Goal: Information Seeking & Learning: Learn about a topic

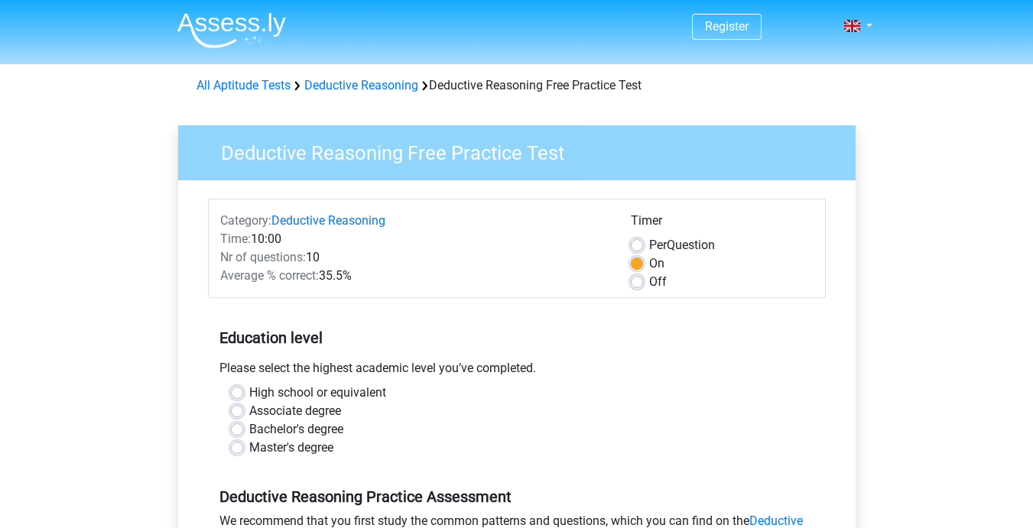
click at [236, 400] on div "High school or equivalent" at bounding box center [517, 393] width 572 height 18
click at [249, 430] on label "Bachelor's degree" at bounding box center [296, 430] width 94 height 18
click at [236, 430] on input "Bachelor's degree" at bounding box center [237, 428] width 12 height 15
radio input "true"
click at [231, 439] on input "Master's degree" at bounding box center [237, 446] width 12 height 15
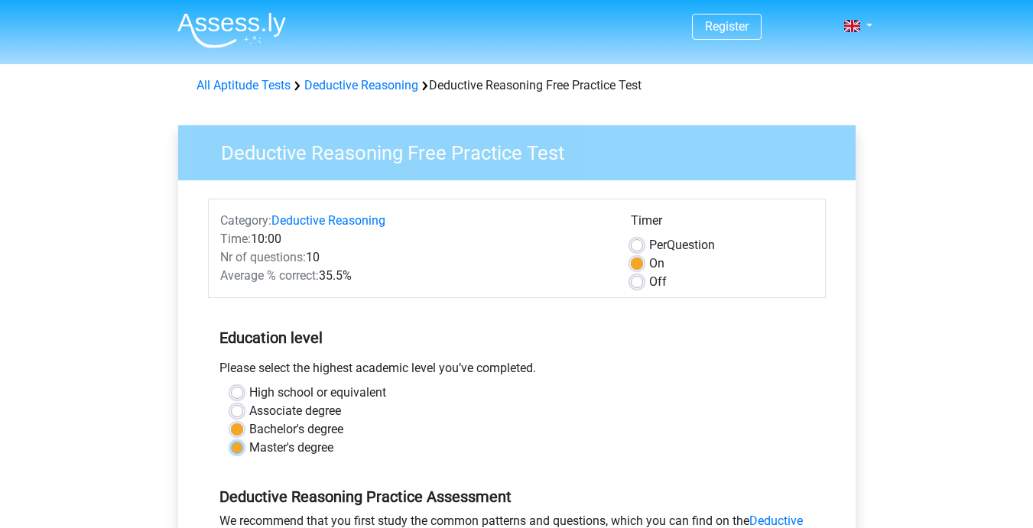
radio input "true"
click at [231, 384] on input "High school or equivalent" at bounding box center [237, 391] width 12 height 15
radio input "true"
click at [231, 402] on input "Associate degree" at bounding box center [237, 409] width 12 height 15
radio input "true"
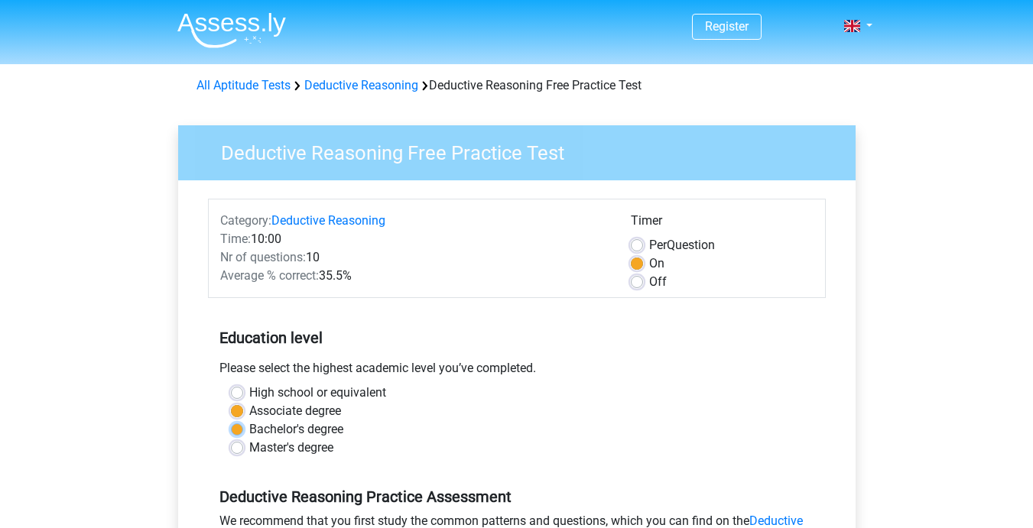
click at [231, 421] on input "Bachelor's degree" at bounding box center [237, 428] width 12 height 15
radio input "true"
click at [231, 439] on input "Master's degree" at bounding box center [237, 446] width 12 height 15
radio input "true"
click at [231, 384] on input "High school or equivalent" at bounding box center [237, 391] width 12 height 15
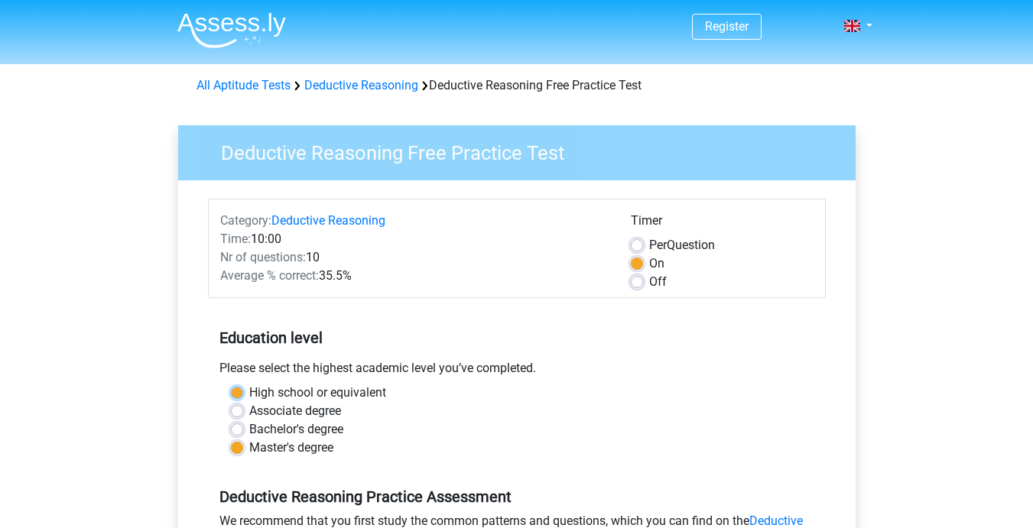
radio input "true"
click at [231, 402] on input "Associate degree" at bounding box center [237, 409] width 12 height 15
radio input "true"
click at [231, 421] on input "Bachelor's degree" at bounding box center [237, 428] width 12 height 15
radio input "true"
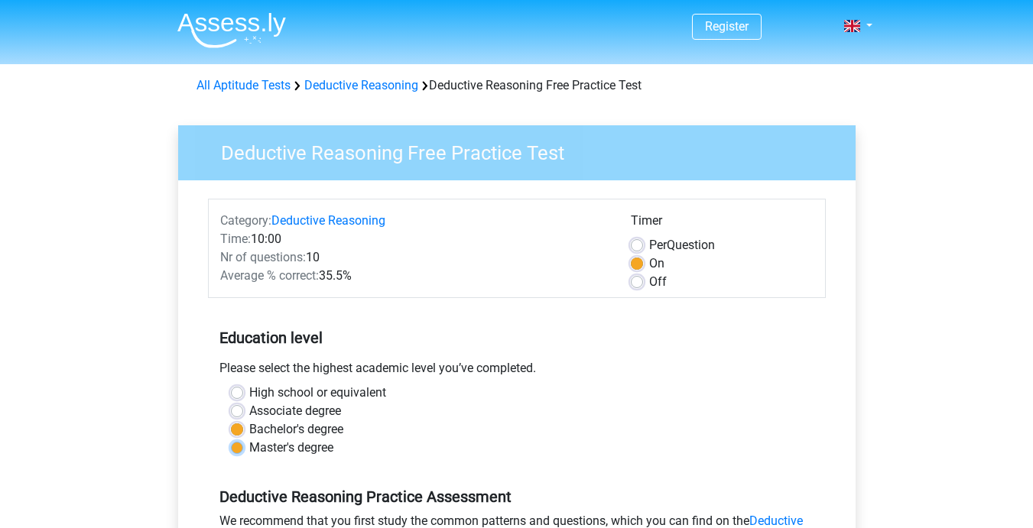
click at [231, 439] on input "Master's degree" at bounding box center [237, 446] width 12 height 15
radio input "true"
click at [231, 384] on input "High school or equivalent" at bounding box center [237, 391] width 12 height 15
radio input "true"
click at [231, 402] on input "Associate degree" at bounding box center [237, 409] width 12 height 15
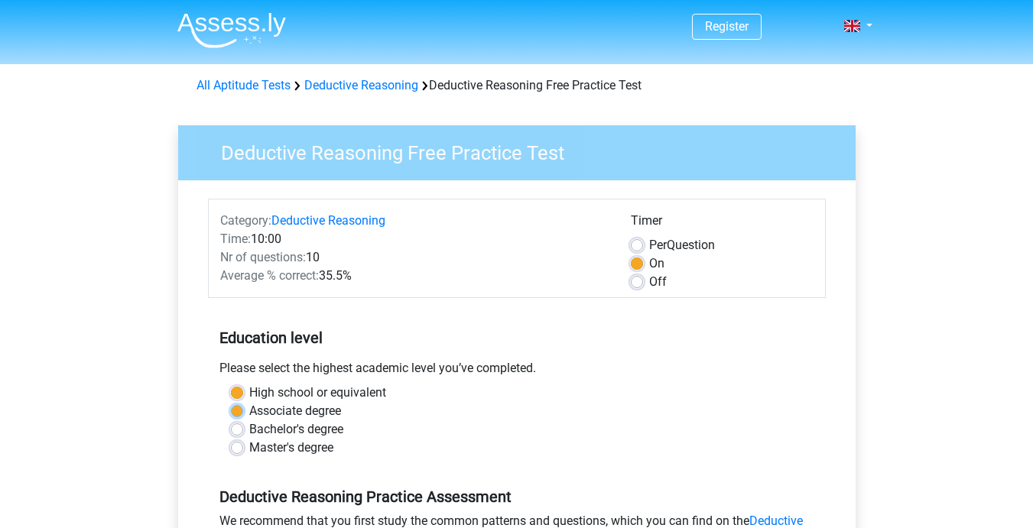
radio input "true"
click at [231, 421] on input "Bachelor's degree" at bounding box center [237, 428] width 12 height 15
radio input "true"
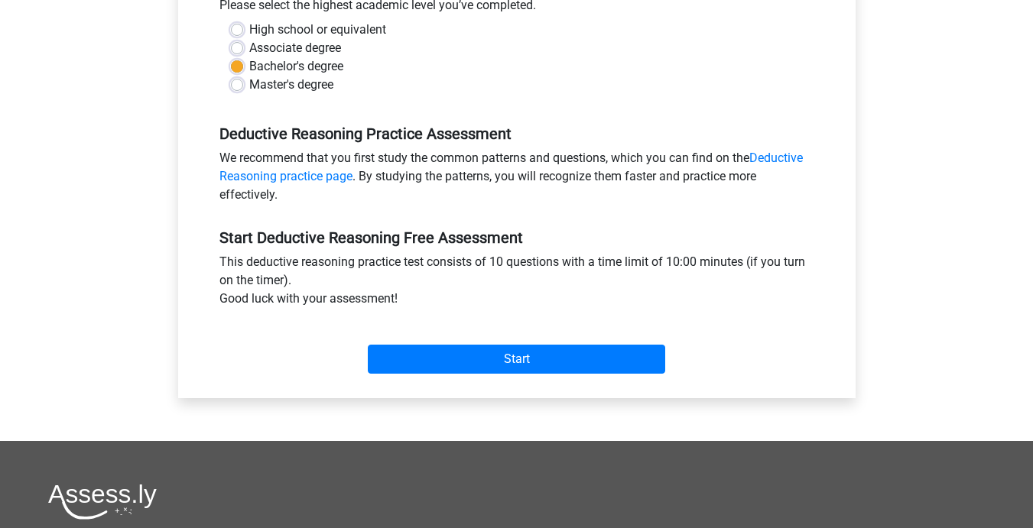
scroll to position [365, 0]
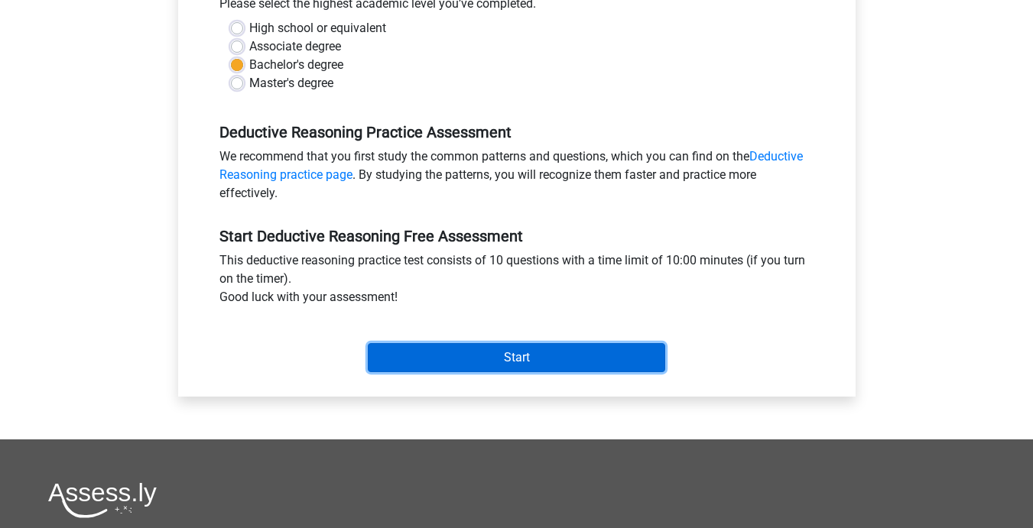
click at [581, 368] on input "Start" at bounding box center [516, 357] width 297 height 29
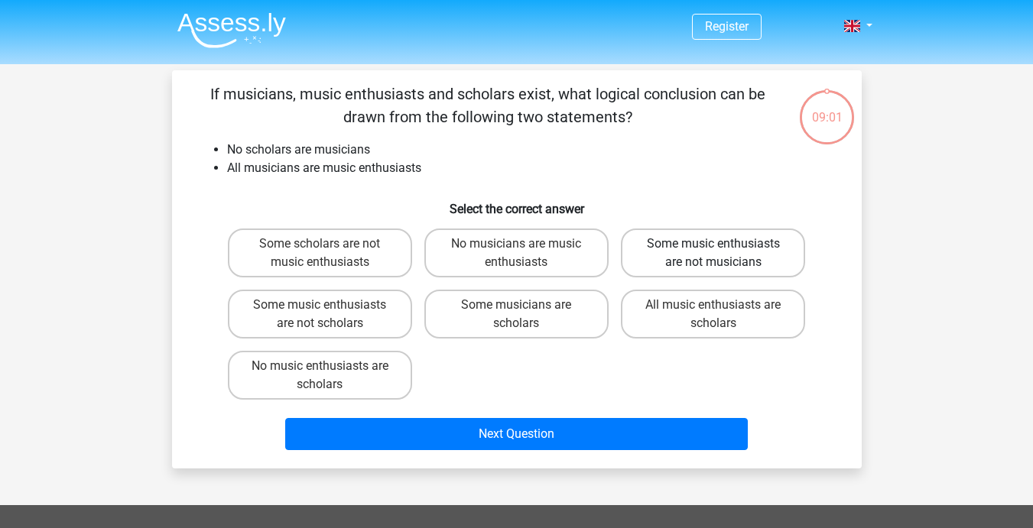
click at [720, 261] on label "Some music enthusiasts are not musicians" at bounding box center [713, 253] width 184 height 49
click at [720, 254] on input "Some music enthusiasts are not musicians" at bounding box center [718, 249] width 10 height 10
radio input "true"
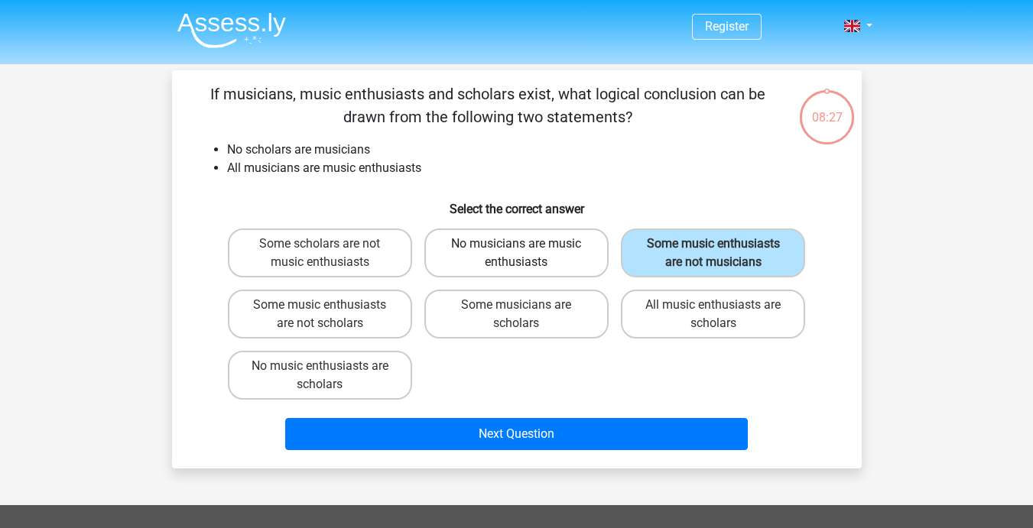
click at [551, 260] on label "No musicians are music enthusiasts" at bounding box center [516, 253] width 184 height 49
click at [526, 254] on input "No musicians are music enthusiasts" at bounding box center [521, 249] width 10 height 10
radio input "true"
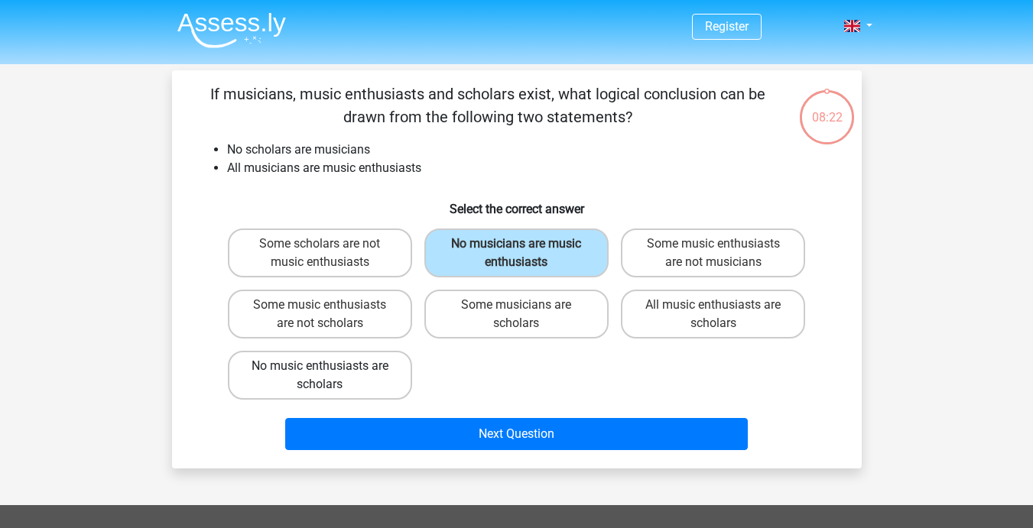
click at [323, 383] on label "No music enthusiasts are scholars" at bounding box center [320, 375] width 184 height 49
click at [323, 376] on input "No music enthusiasts are scholars" at bounding box center [325, 371] width 10 height 10
radio input "true"
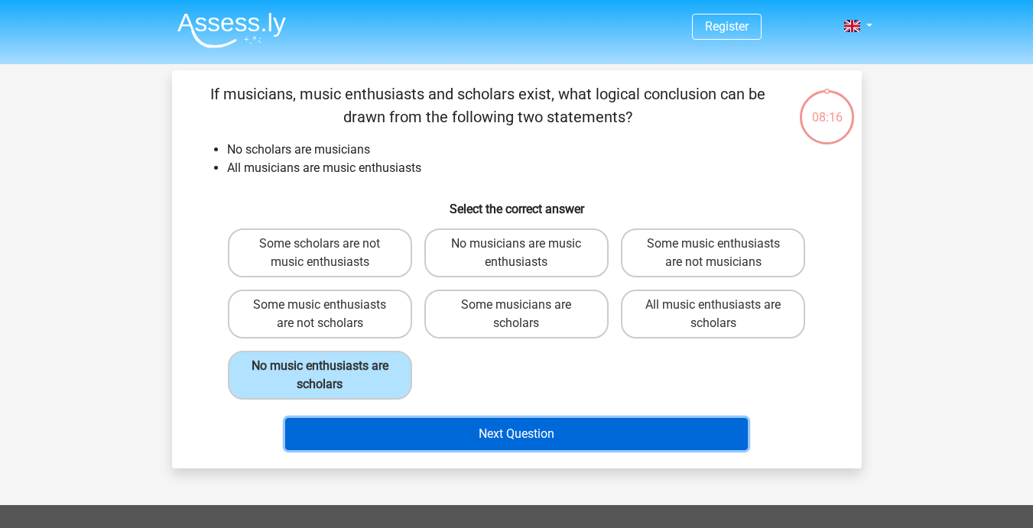
click at [417, 428] on button "Next Question" at bounding box center [516, 434] width 463 height 32
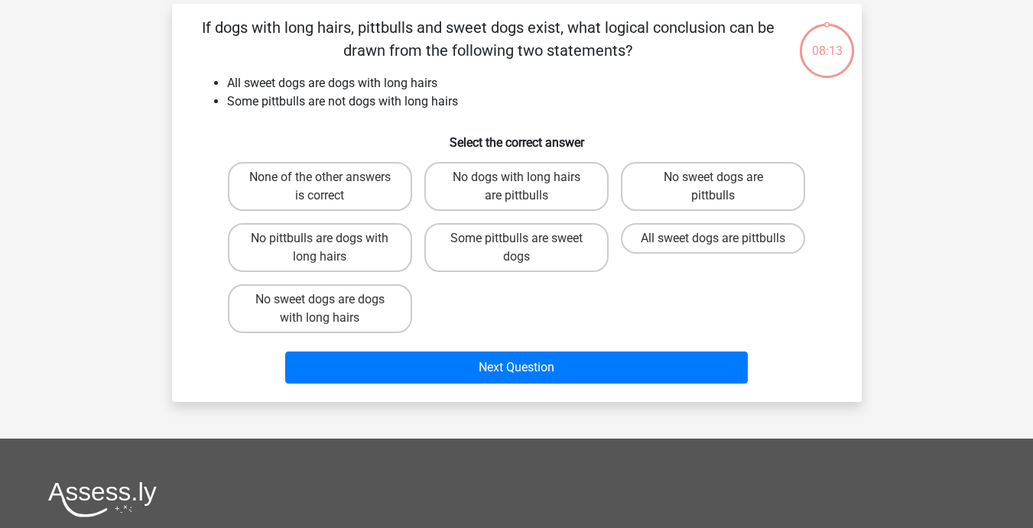
scroll to position [70, 0]
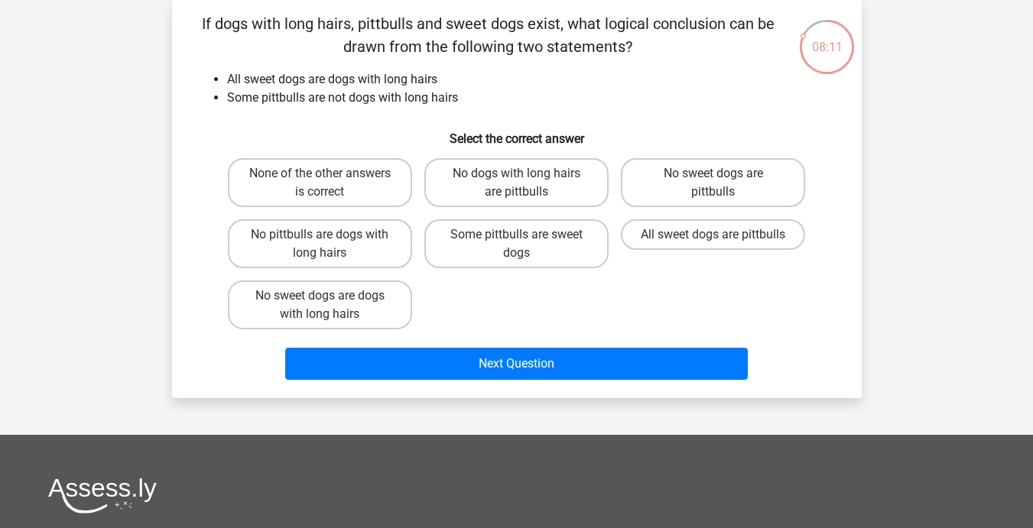
click at [114, 259] on div "Register Nederlands English" at bounding box center [516, 384] width 1033 height 909
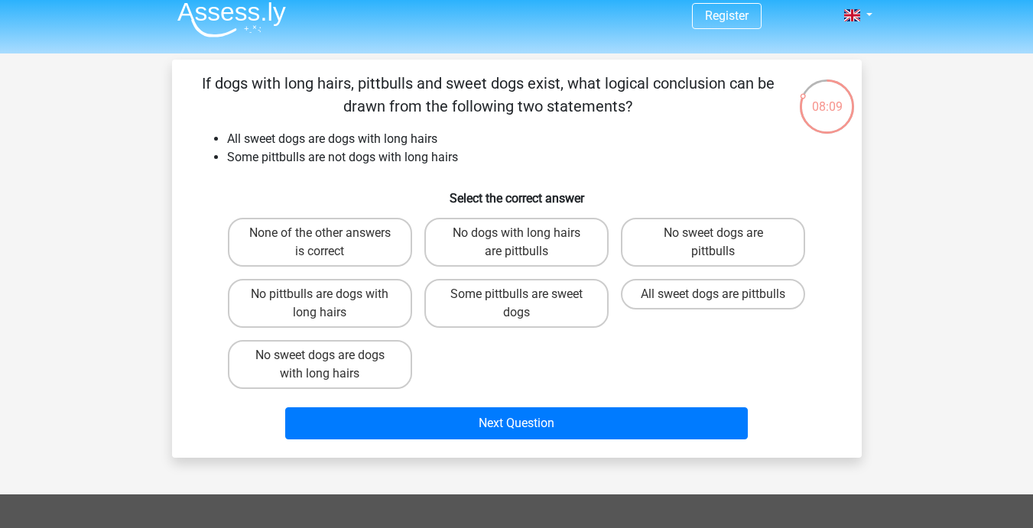
scroll to position [9, 0]
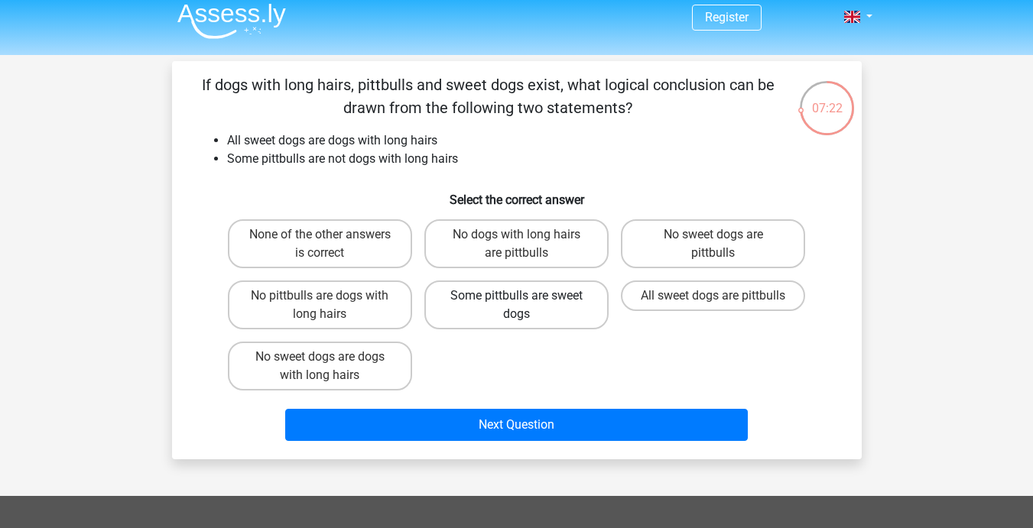
click at [472, 295] on label "Some pittbulls are sweet dogs" at bounding box center [516, 305] width 184 height 49
click at [516, 296] on input "Some pittbulls are sweet dogs" at bounding box center [521, 301] width 10 height 10
radio input "true"
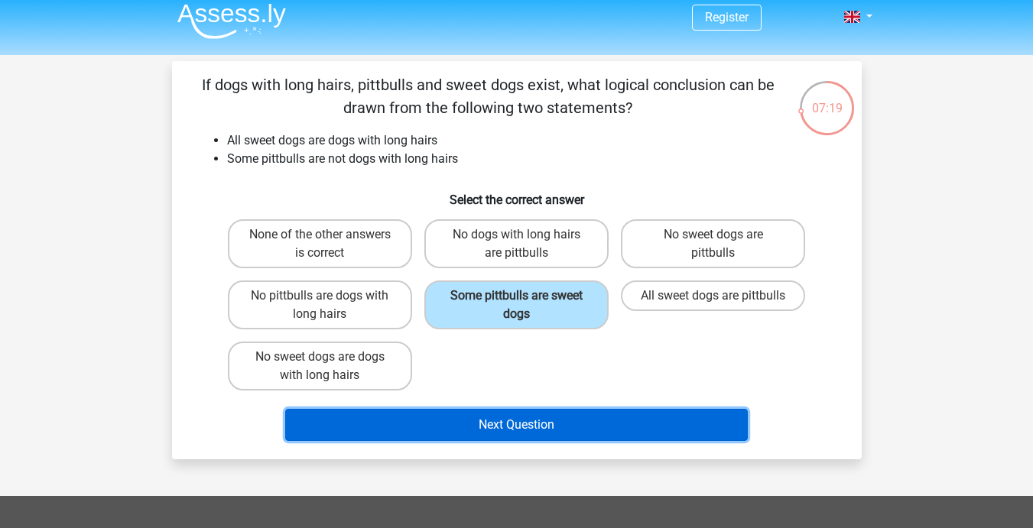
click at [496, 431] on button "Next Question" at bounding box center [516, 425] width 463 height 32
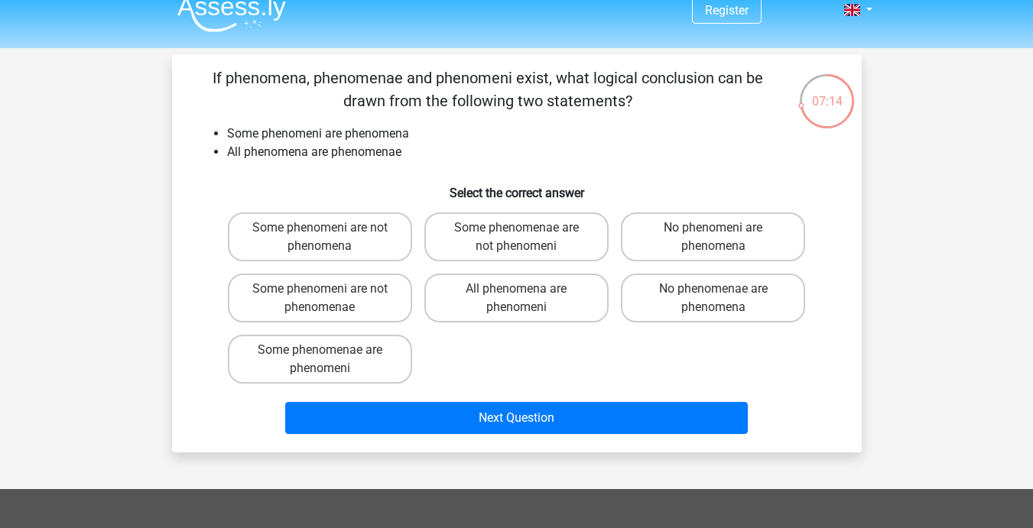
scroll to position [11, 0]
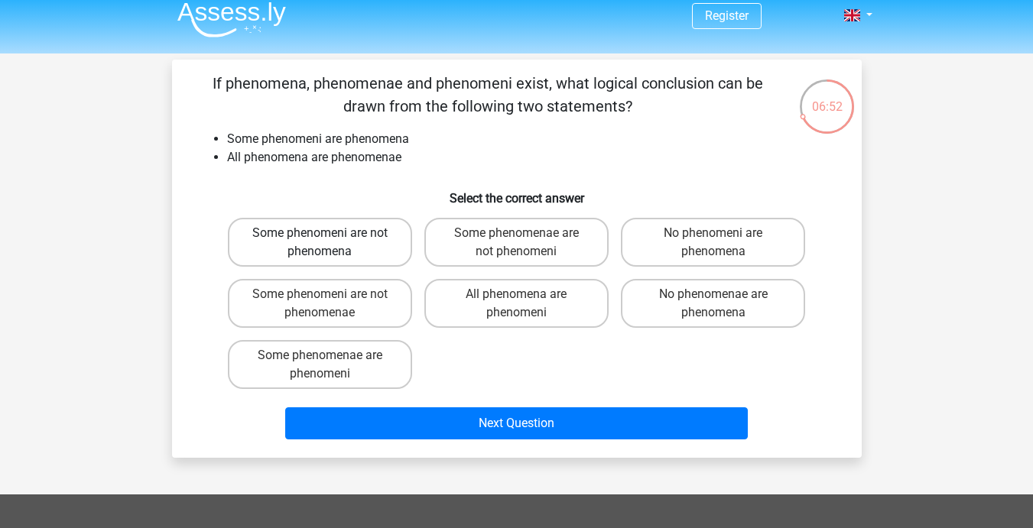
click at [376, 245] on label "Some phenomeni are not phenomena" at bounding box center [320, 242] width 184 height 49
click at [330, 243] on input "Some phenomeni are not phenomena" at bounding box center [325, 238] width 10 height 10
radio input "true"
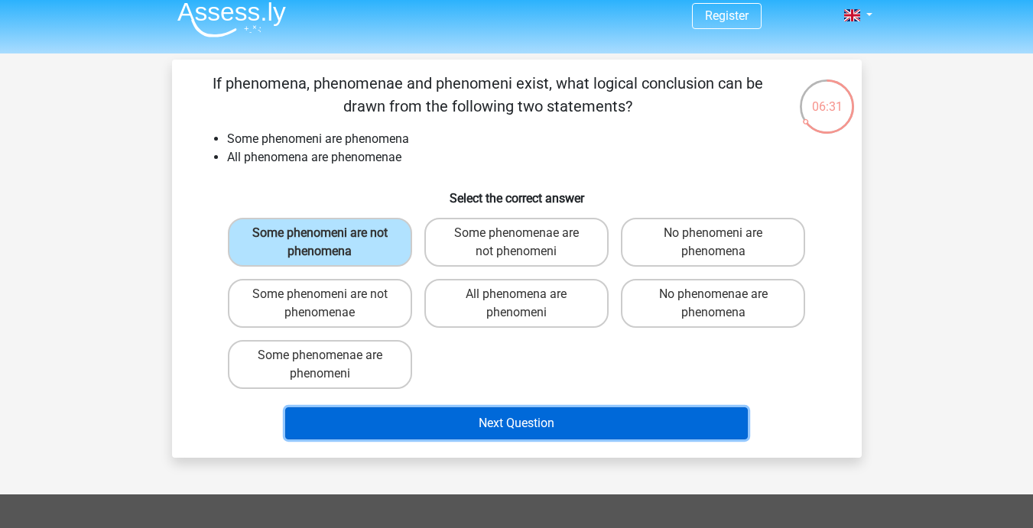
click at [496, 414] on button "Next Question" at bounding box center [516, 424] width 463 height 32
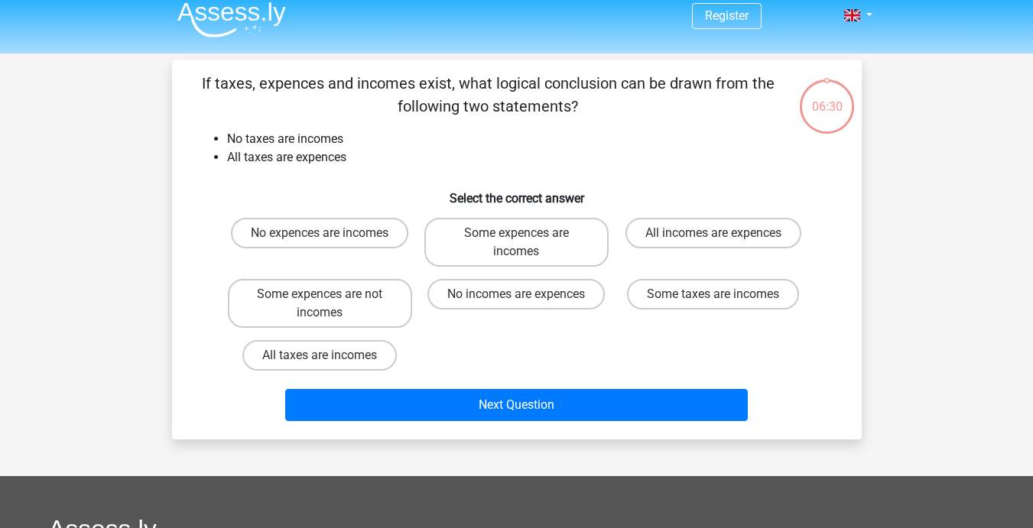
scroll to position [70, 0]
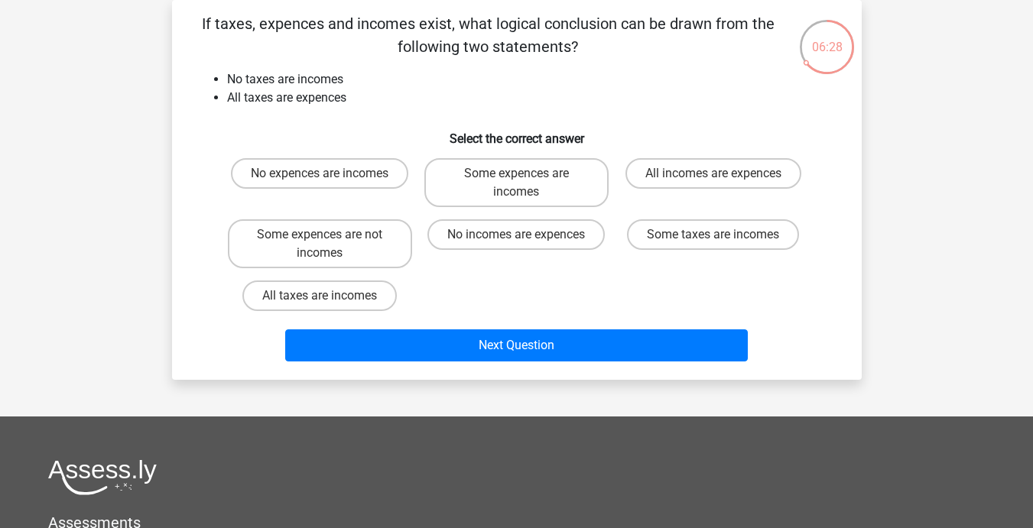
click at [195, 293] on div "If taxes, expences and incomes exist, what logical conclusion can be drawn from…" at bounding box center [517, 190] width 678 height 356
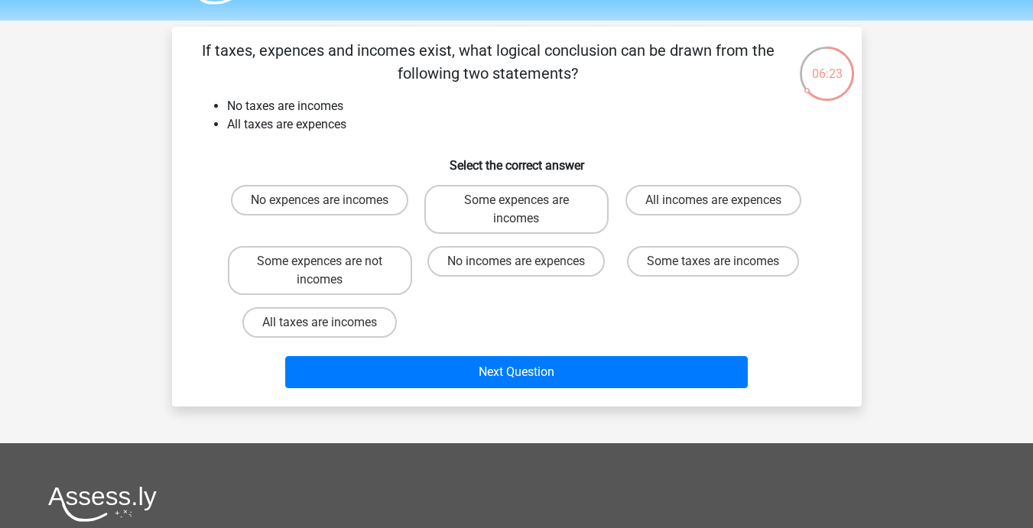
scroll to position [40, 0]
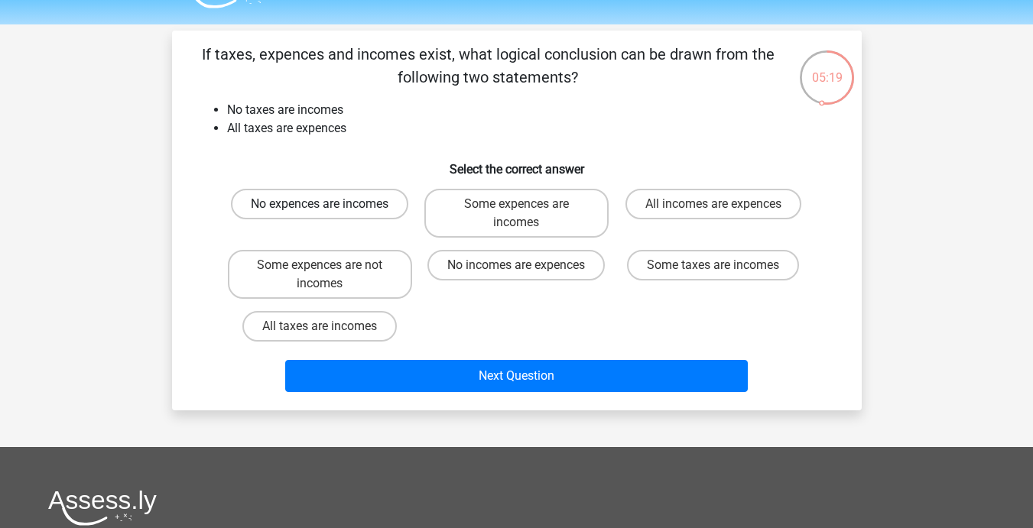
click at [353, 199] on label "No expences are incomes" at bounding box center [319, 204] width 177 height 31
click at [330, 204] on input "No expences are incomes" at bounding box center [325, 209] width 10 height 10
radio input "true"
click at [349, 264] on label "Some expences are not incomes" at bounding box center [320, 274] width 184 height 49
click at [330, 265] on input "Some expences are not incomes" at bounding box center [325, 270] width 10 height 10
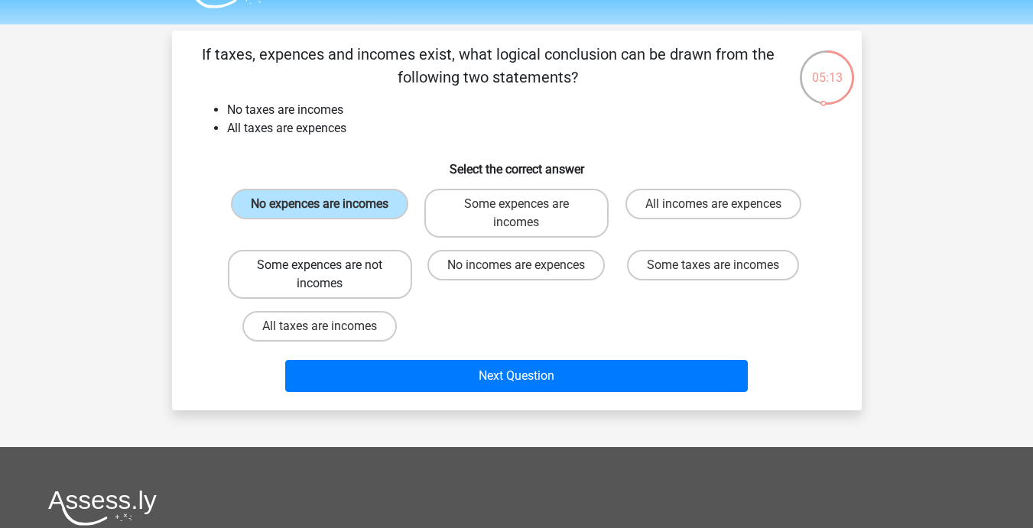
radio input "true"
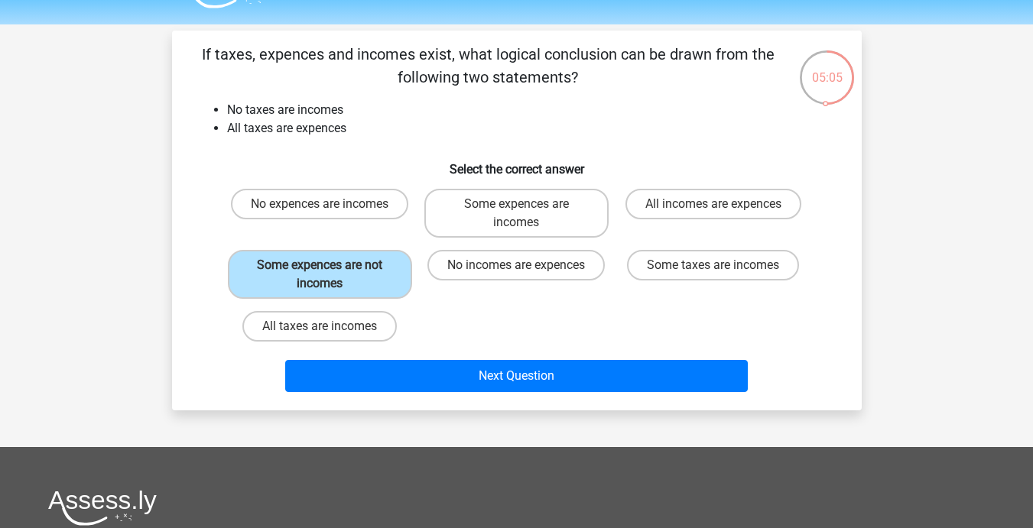
click at [381, 345] on div "All taxes are incomes" at bounding box center [320, 326] width 197 height 43
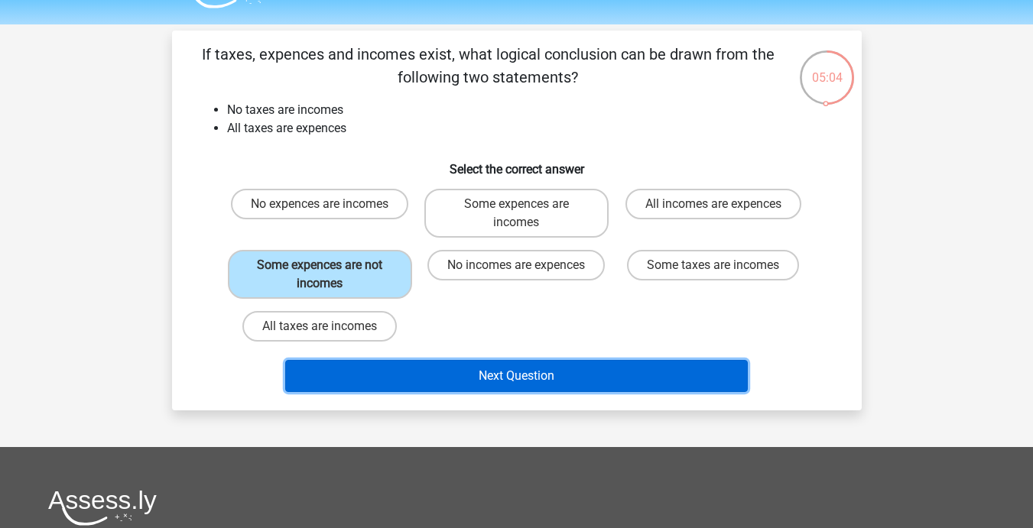
click at [386, 362] on button "Next Question" at bounding box center [516, 376] width 463 height 32
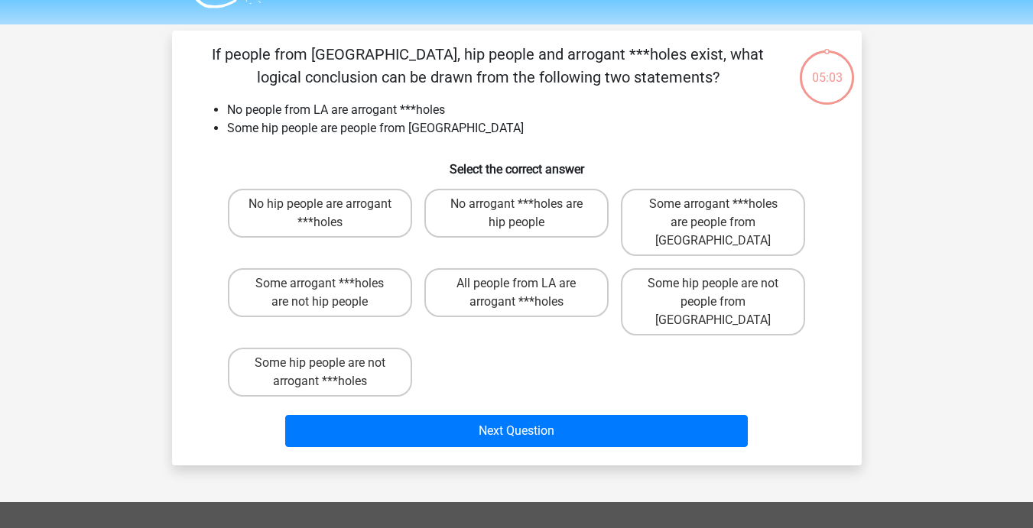
scroll to position [70, 0]
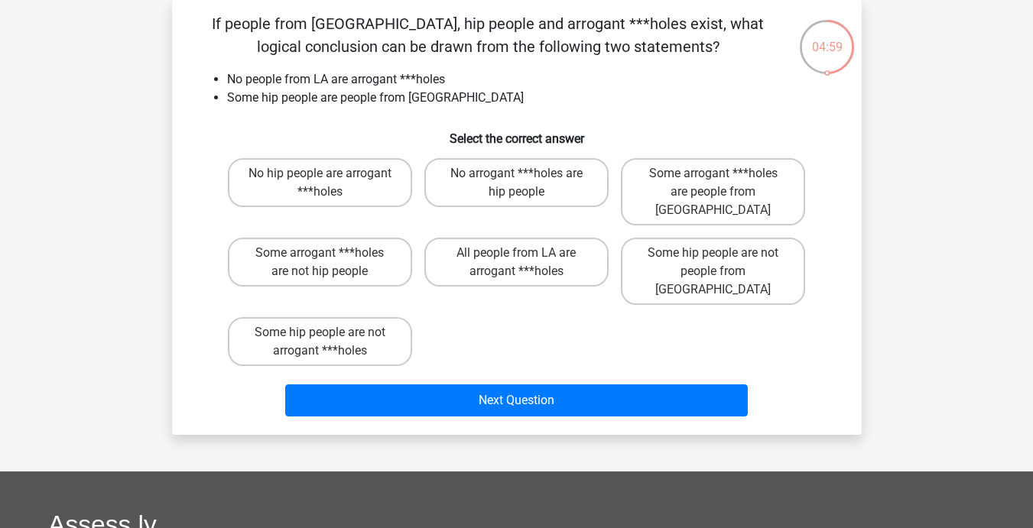
click at [175, 393] on div "If people from LA, hip people and arrogant ***holes exist, what logical conclus…" at bounding box center [517, 217] width 690 height 435
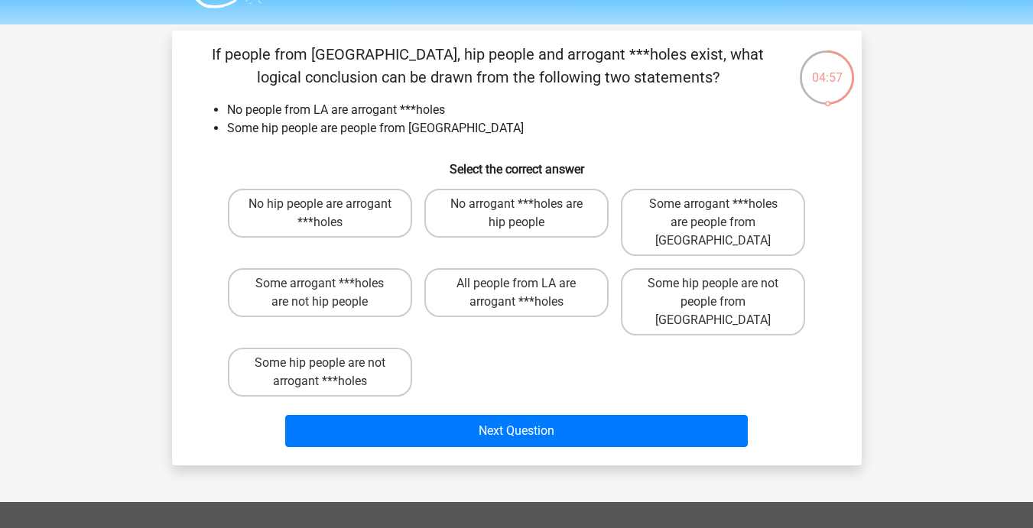
scroll to position [0, 0]
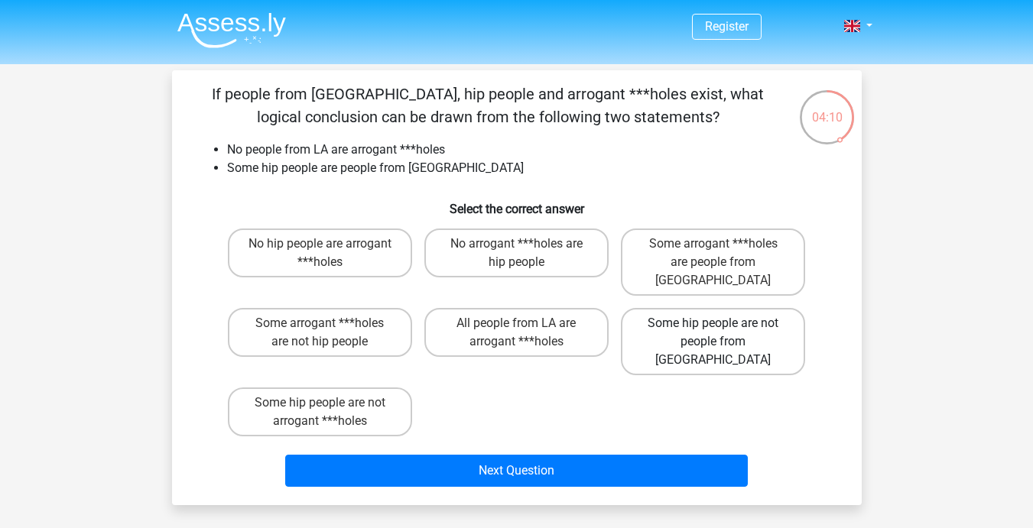
click at [671, 323] on label "Some hip people are not people from LA" at bounding box center [713, 341] width 184 height 67
click at [713, 323] on input "Some hip people are not people from LA" at bounding box center [718, 328] width 10 height 10
radio input "true"
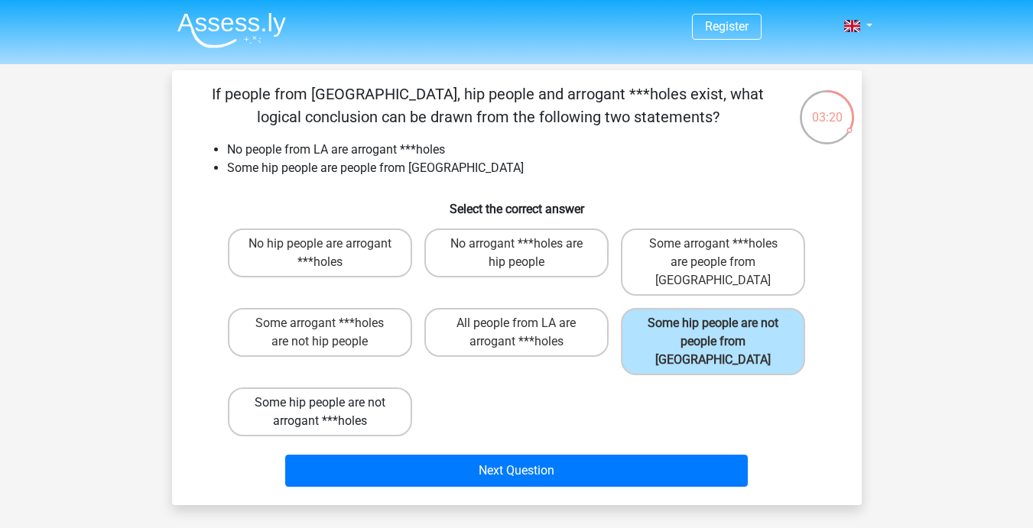
click at [335, 388] on label "Some hip people are not arrogant ***holes" at bounding box center [320, 412] width 184 height 49
click at [330, 403] on input "Some hip people are not arrogant ***holes" at bounding box center [325, 408] width 10 height 10
radio input "true"
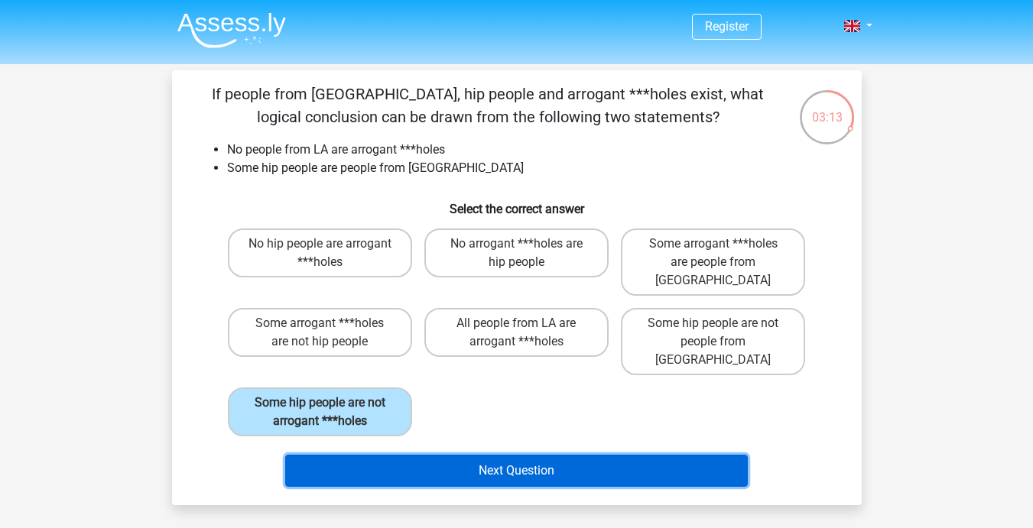
click at [397, 455] on button "Next Question" at bounding box center [516, 471] width 463 height 32
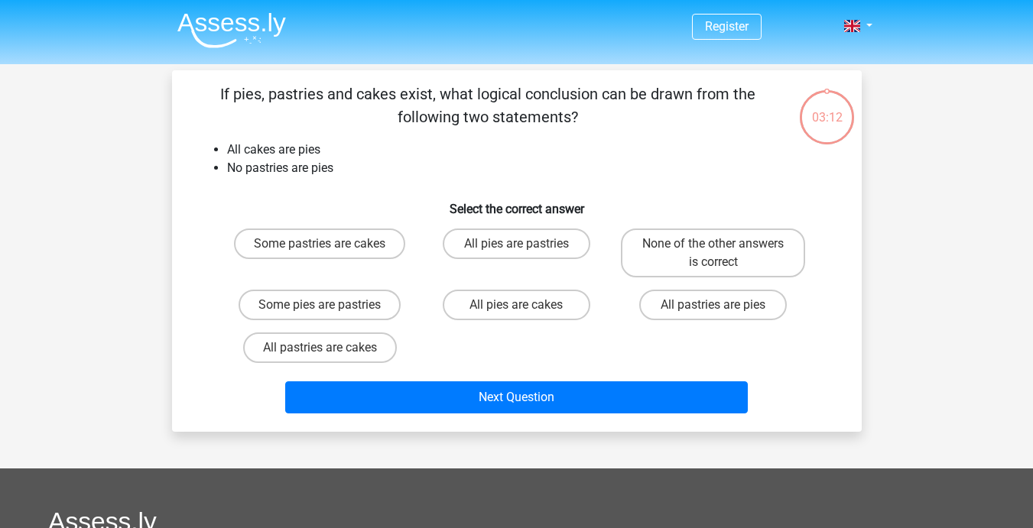
scroll to position [70, 0]
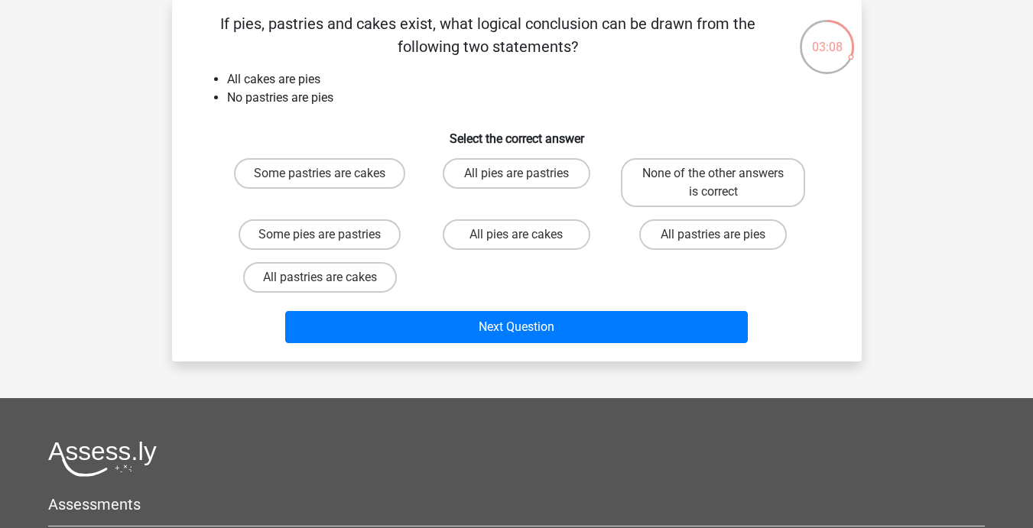
click at [182, 149] on div "If pies, pastries and cakes exist, what logical conclusion can be drawn from th…" at bounding box center [517, 180] width 678 height 337
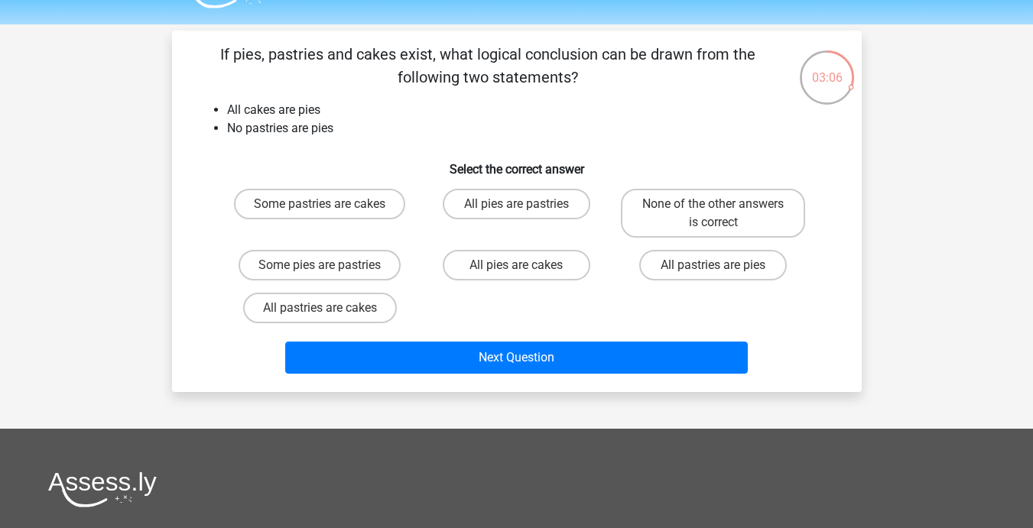
scroll to position [9, 0]
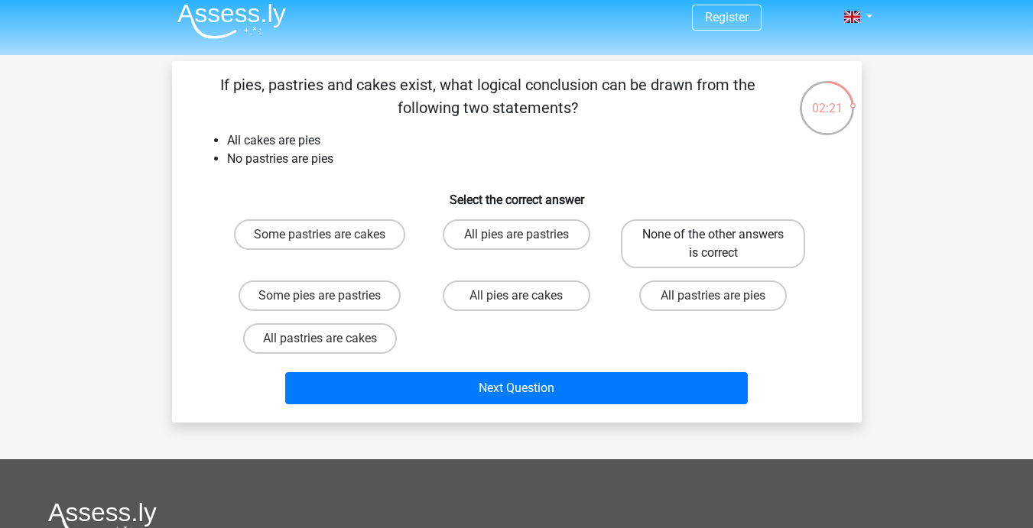
click at [694, 235] on label "None of the other answers is correct" at bounding box center [713, 243] width 184 height 49
click at [713, 235] on input "None of the other answers is correct" at bounding box center [718, 240] width 10 height 10
radio input "true"
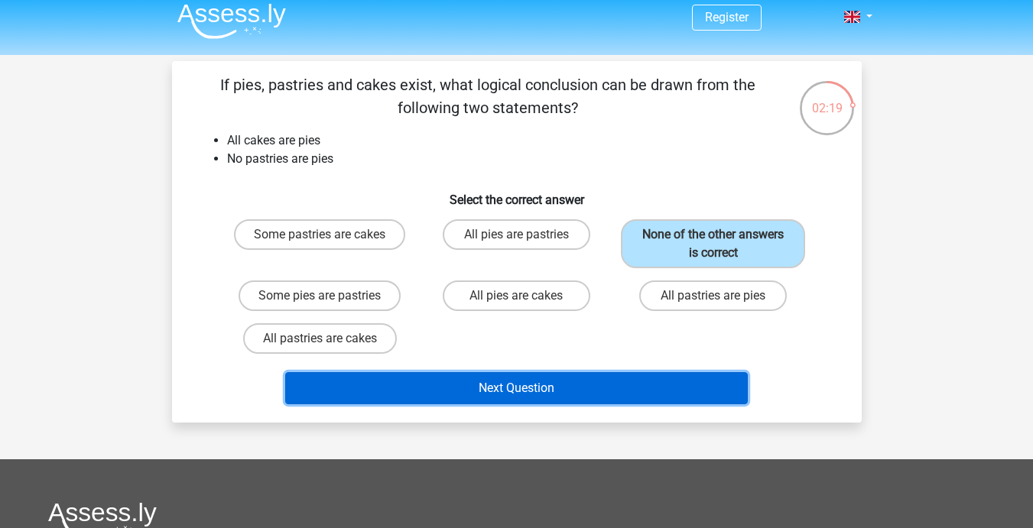
click at [590, 373] on button "Next Question" at bounding box center [516, 388] width 463 height 32
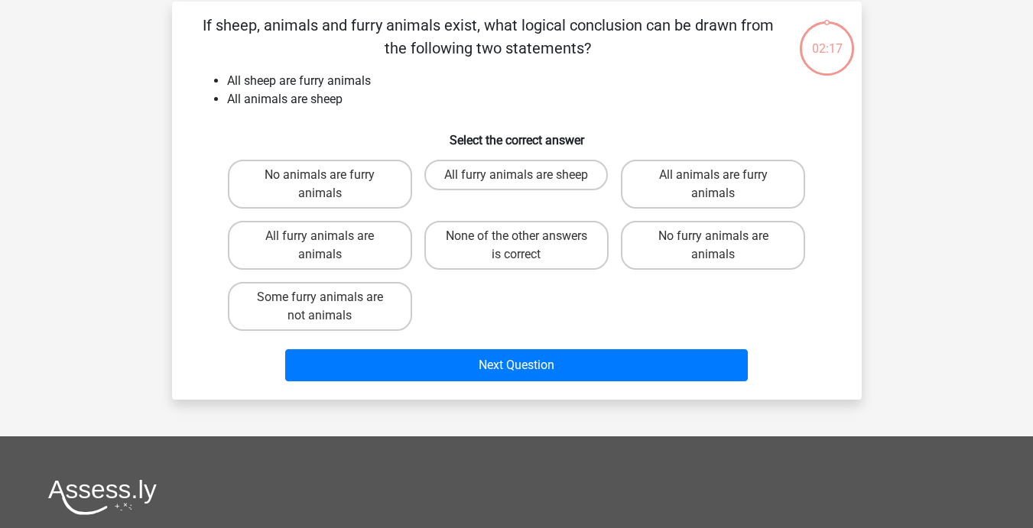
scroll to position [70, 0]
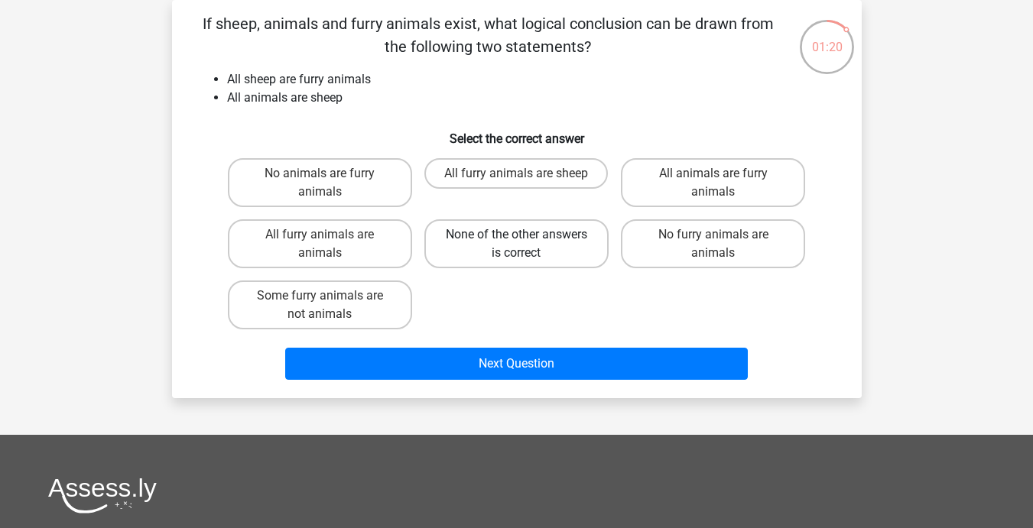
click at [572, 250] on label "None of the other answers is correct" at bounding box center [516, 243] width 184 height 49
click at [526, 245] on input "None of the other answers is correct" at bounding box center [521, 240] width 10 height 10
radio input "true"
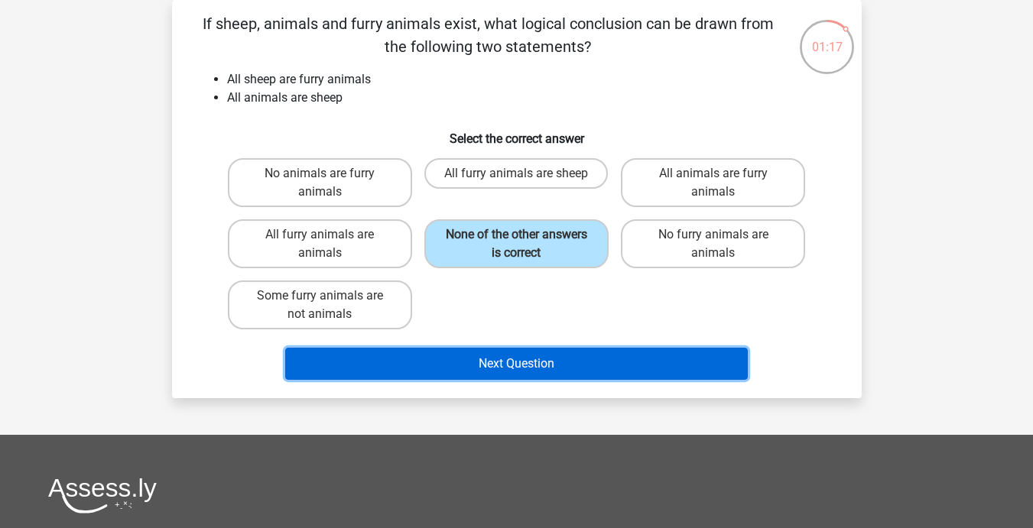
click at [569, 354] on button "Next Question" at bounding box center [516, 364] width 463 height 32
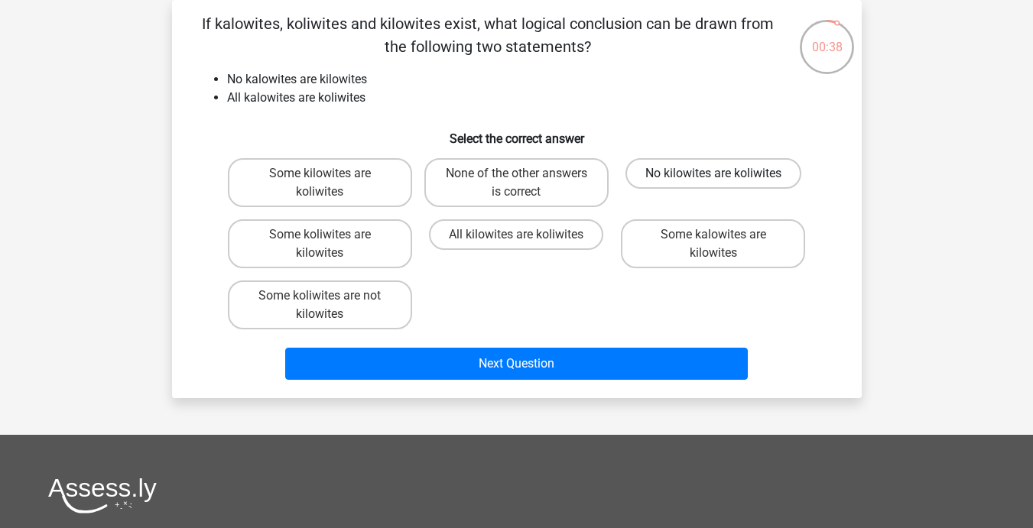
click at [668, 181] on label "No kilowites are koliwites" at bounding box center [714, 173] width 176 height 31
click at [713, 181] on input "No kilowites are koliwites" at bounding box center [718, 179] width 10 height 10
radio input "true"
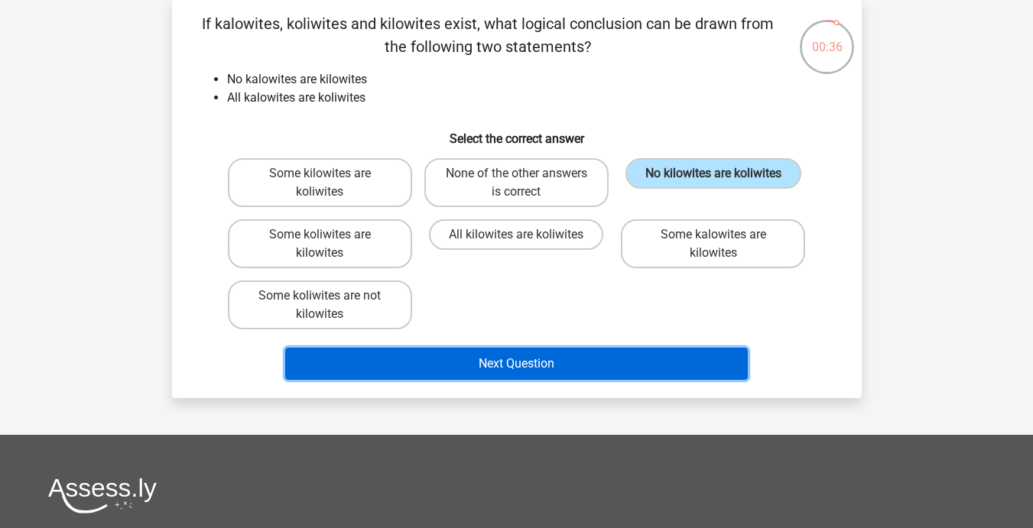
click at [535, 364] on button "Next Question" at bounding box center [516, 364] width 463 height 32
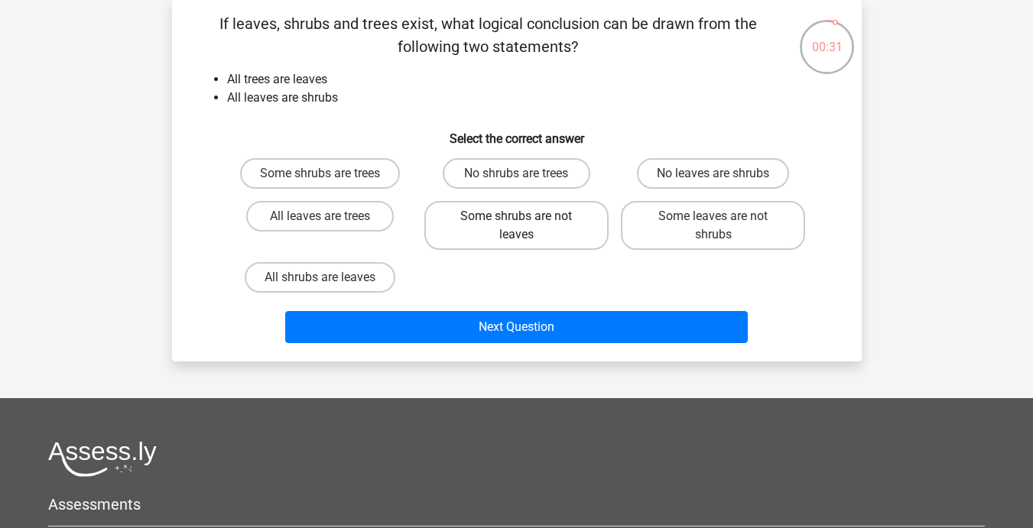
click at [548, 233] on label "Some shrubs are not leaves" at bounding box center [516, 225] width 184 height 49
click at [526, 226] on input "Some shrubs are not leaves" at bounding box center [521, 221] width 10 height 10
radio input "true"
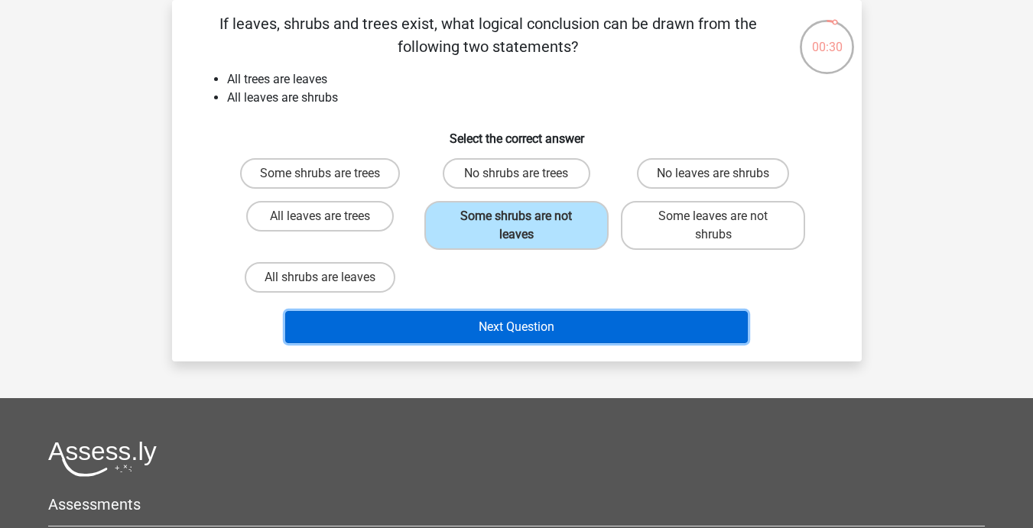
click at [523, 335] on button "Next Question" at bounding box center [516, 327] width 463 height 32
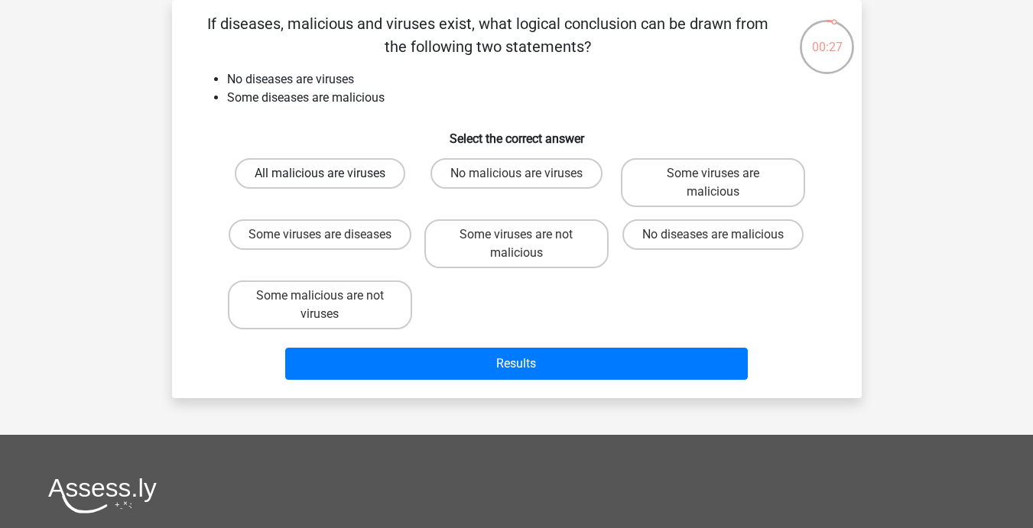
click at [353, 164] on label "All malicious are viruses" at bounding box center [320, 173] width 171 height 31
click at [330, 174] on input "All malicious are viruses" at bounding box center [325, 179] width 10 height 10
radio input "true"
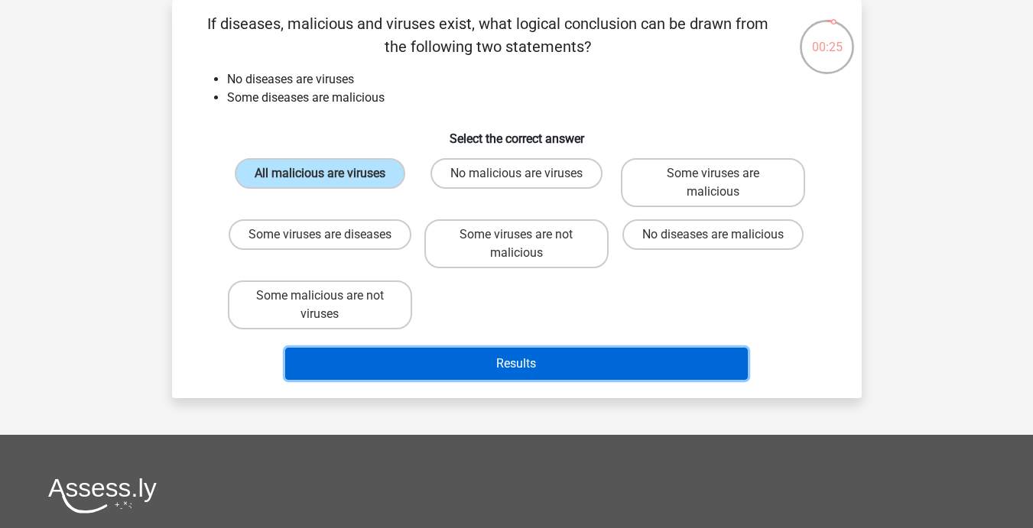
click at [432, 355] on button "Results" at bounding box center [516, 364] width 463 height 32
